Goal: Transaction & Acquisition: Purchase product/service

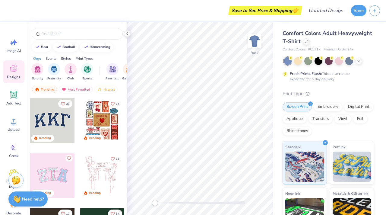
click at [306, 44] on div "Comfort Colors Adult Heavyweight T-Shirt" at bounding box center [328, 37] width 91 height 16
click at [306, 44] on div at bounding box center [306, 41] width 7 height 7
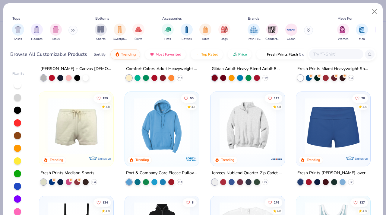
scroll to position [395, 0]
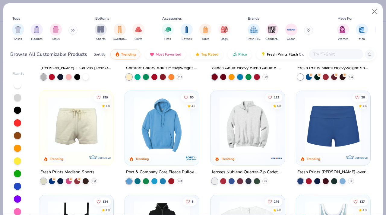
click at [246, 126] on img at bounding box center [248, 125] width 62 height 56
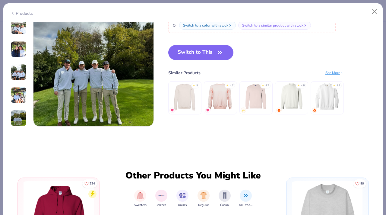
scroll to position [831, 0]
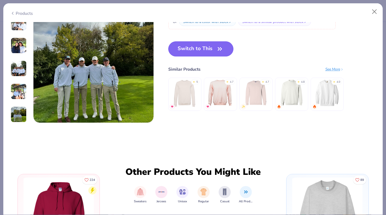
click at [201, 48] on button "Switch to This" at bounding box center [200, 48] width 65 height 15
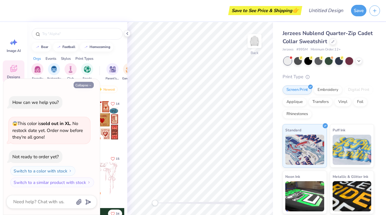
click at [86, 87] on button "Collapse" at bounding box center [84, 85] width 20 height 6
type textarea "x"
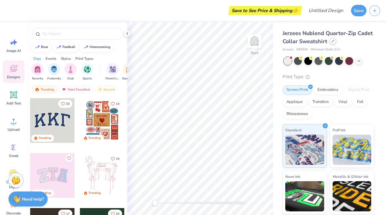
click at [330, 41] on div at bounding box center [333, 41] width 7 height 7
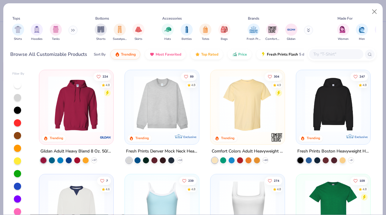
click at [156, 115] on img at bounding box center [162, 104] width 62 height 56
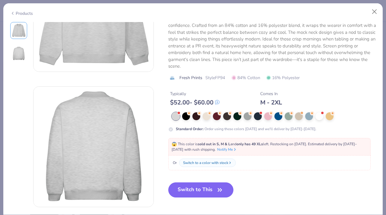
scroll to position [72, 0]
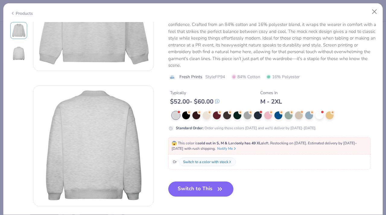
click at [273, 98] on div "M - 2XL" at bounding box center [271, 102] width 22 height 8
click at [281, 99] on div "M - 2XL" at bounding box center [271, 102] width 22 height 8
click at [257, 99] on div "Typically $ 52.00 - $ 60.00 Comes In M - 2XL" at bounding box center [272, 95] width 208 height 21
click at [202, 189] on button "Switch to This" at bounding box center [200, 188] width 65 height 15
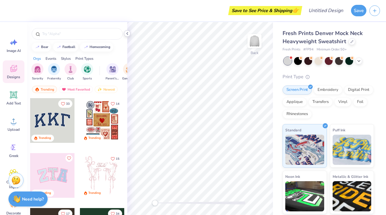
click at [126, 30] on div at bounding box center [127, 33] width 7 height 7
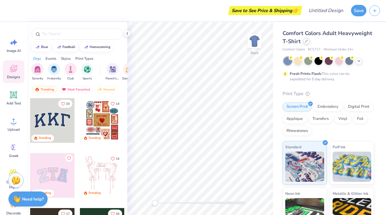
click at [305, 43] on div at bounding box center [306, 41] width 7 height 7
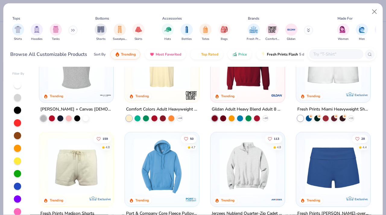
scroll to position [443, 0]
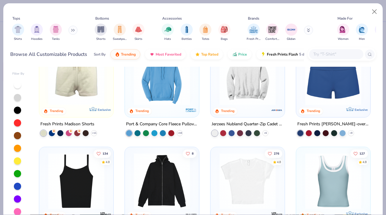
click at [235, 94] on img at bounding box center [248, 77] width 62 height 56
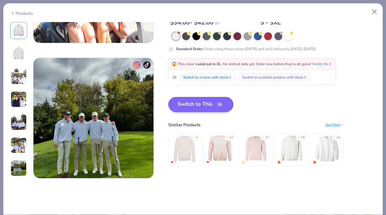
scroll to position [771, 0]
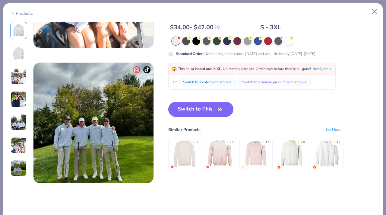
click at [198, 109] on button "Switch to This" at bounding box center [200, 109] width 65 height 15
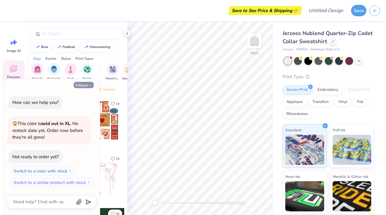
click at [86, 85] on button "Collapse" at bounding box center [84, 85] width 20 height 6
type textarea "x"
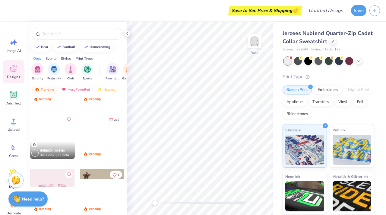
scroll to position [336, 0]
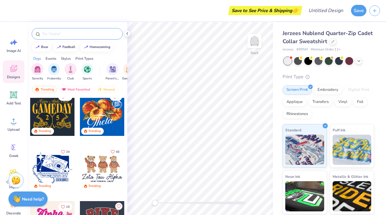
click at [75, 35] on input "text" at bounding box center [80, 34] width 77 height 6
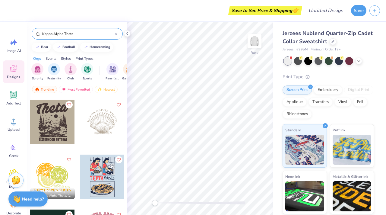
scroll to position [329, 0]
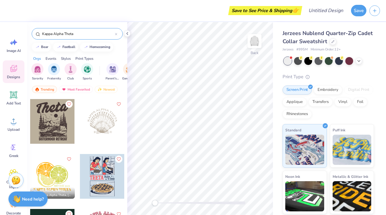
type input "Kappa Alpha Theta"
click at [94, 127] on div at bounding box center [102, 121] width 45 height 45
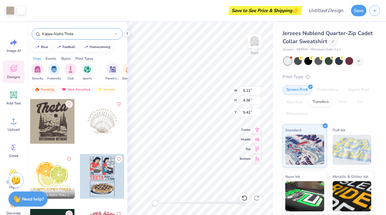
type input "5.11"
type input "4.36"
type input "5.42"
type input "4.23"
type input "3.61"
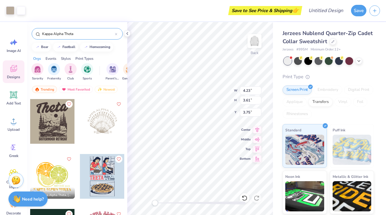
type input "3.75"
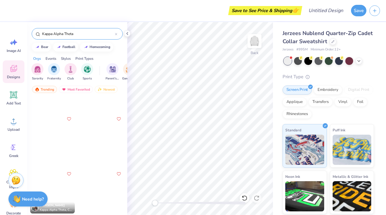
scroll to position [757, 0]
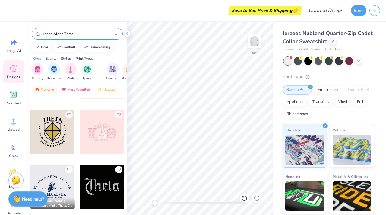
click at [99, 143] on div at bounding box center [102, 132] width 45 height 45
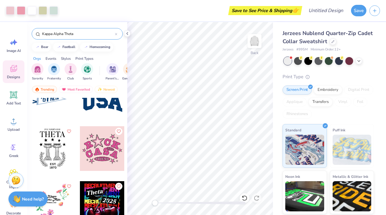
scroll to position [1896, 0]
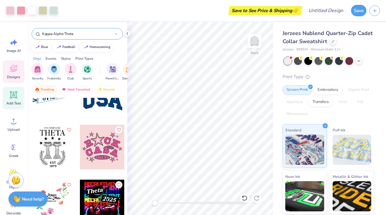
click at [13, 97] on icon at bounding box center [14, 95] width 6 height 6
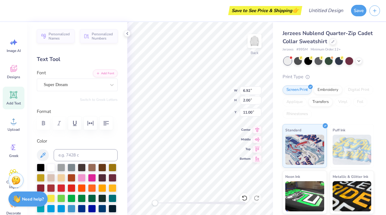
type input "2.80"
type input "2.81"
type input "4.34"
click at [81, 83] on div "Super Dream" at bounding box center [74, 84] width 63 height 9
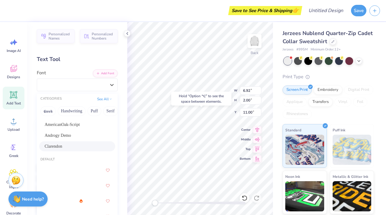
scroll to position [10, 0]
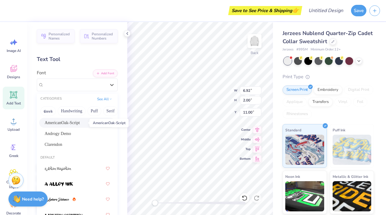
click at [74, 123] on span "AmericanOak-Script" at bounding box center [62, 123] width 35 height 6
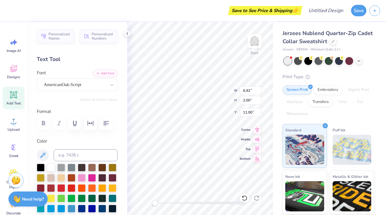
type textarea "K"
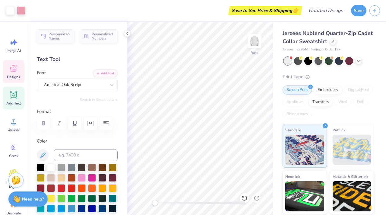
click at [15, 70] on icon at bounding box center [13, 68] width 7 height 7
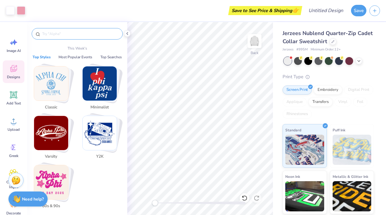
click at [74, 33] on input "text" at bounding box center [80, 34] width 77 height 6
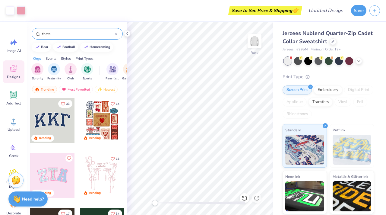
type input "theta"
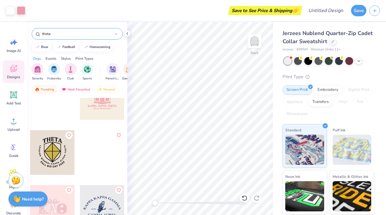
scroll to position [1731, 0]
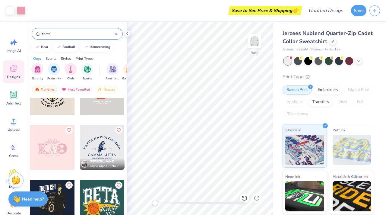
click at [61, 148] on div at bounding box center [52, 147] width 45 height 45
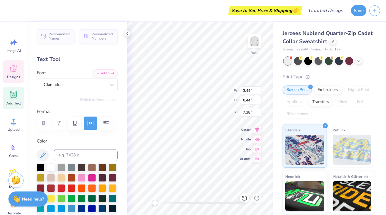
type input "2.53"
type input "2.64"
type input "4.43"
click at [69, 209] on div at bounding box center [72, 208] width 8 height 8
type input "2.58"
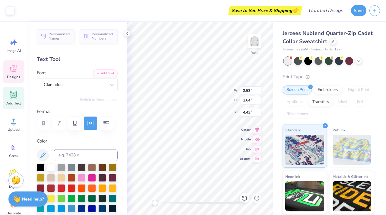
type input "2.75"
type input "4.38"
type input "2.53"
type input "2.64"
type input "4.74"
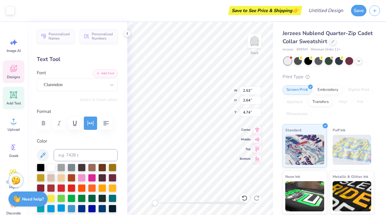
click at [62, 208] on div at bounding box center [61, 208] width 8 height 8
click at [53, 208] on div at bounding box center [51, 208] width 8 height 8
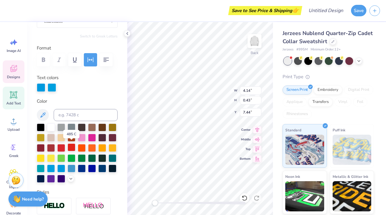
scroll to position [65, 0]
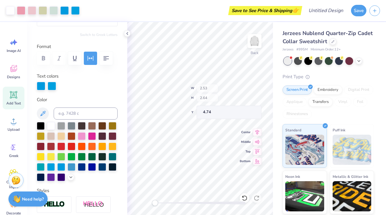
type input "2.53"
type input "2.64"
type input "4.74"
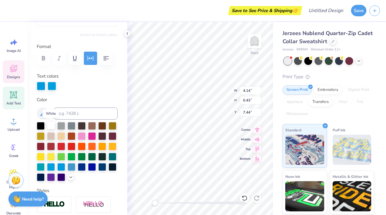
click at [49, 126] on div at bounding box center [51, 125] width 8 height 8
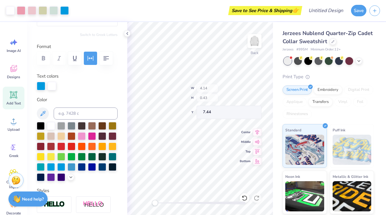
click at [183, 93] on body "Art colors Save to See Price & Shipping 👉 Design Title Save Image AI Designs Ad…" at bounding box center [193, 107] width 386 height 215
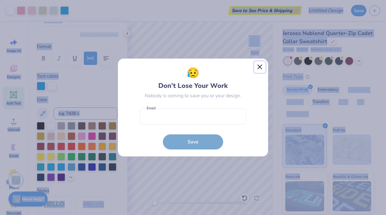
click at [259, 68] on button "Close" at bounding box center [259, 66] width 11 height 11
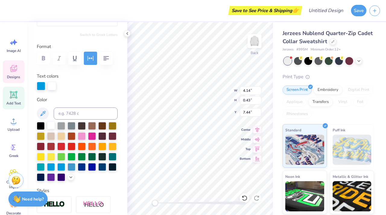
click at [49, 123] on div at bounding box center [51, 125] width 8 height 8
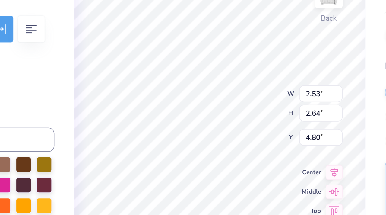
type input "0.05"
type input "0.06"
type input "6.67"
type input "2.66"
type input "2.79"
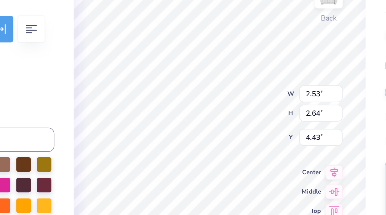
type input "4.36"
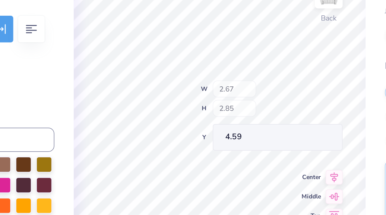
type input "3.88"
